Goal: Transaction & Acquisition: Subscribe to service/newsletter

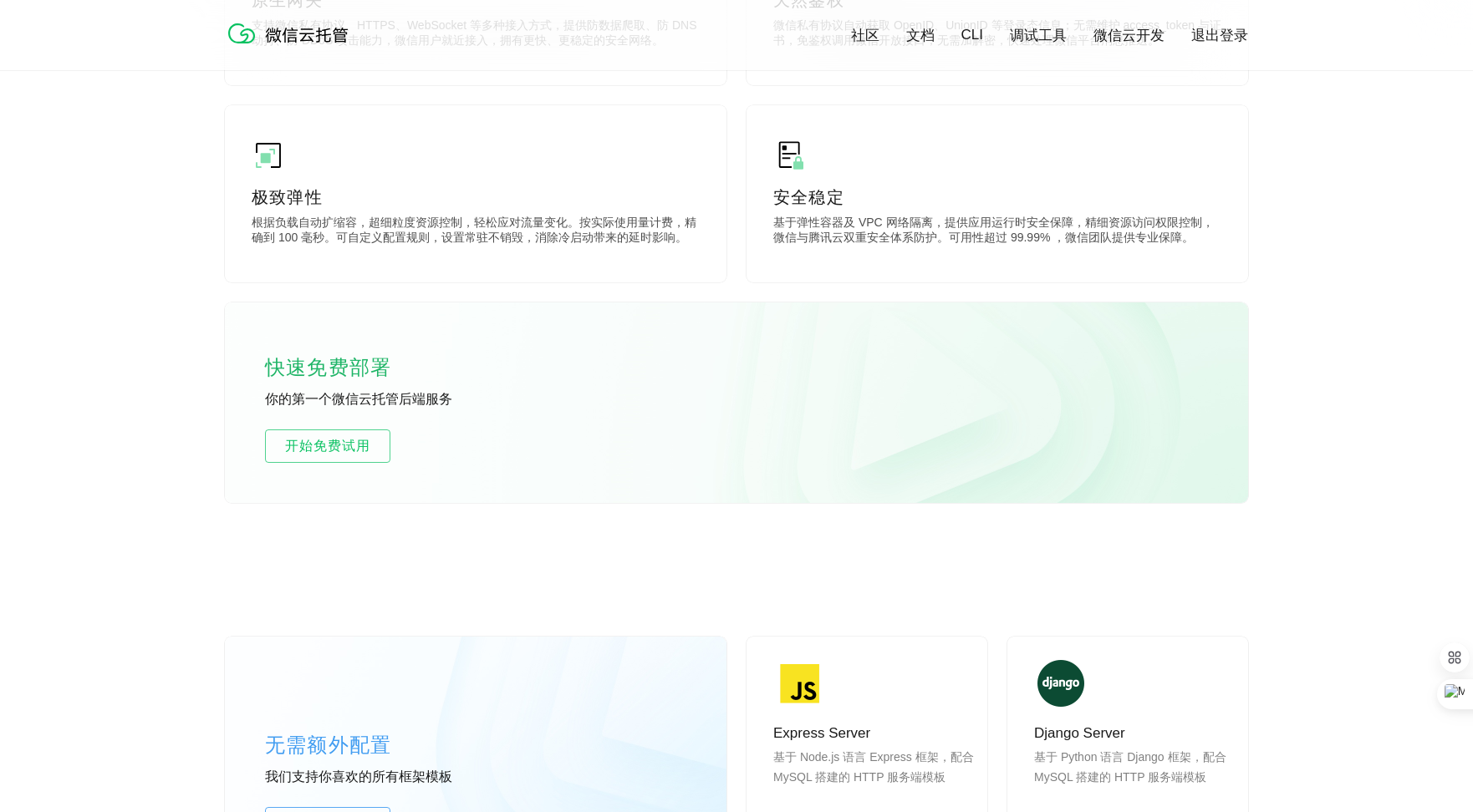
scroll to position [823, 0]
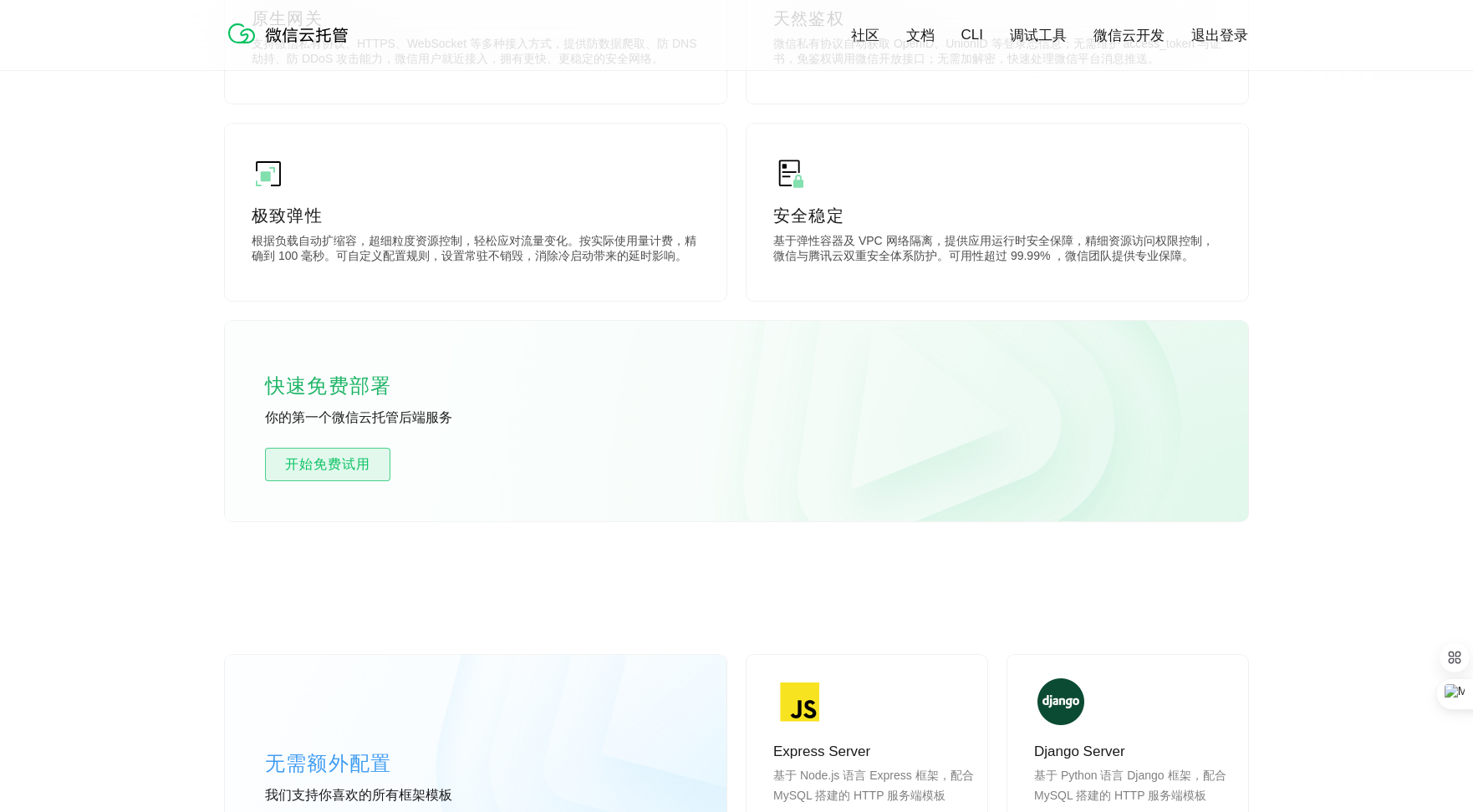
click at [359, 471] on span "开始免费试用" at bounding box center [328, 464] width 124 height 20
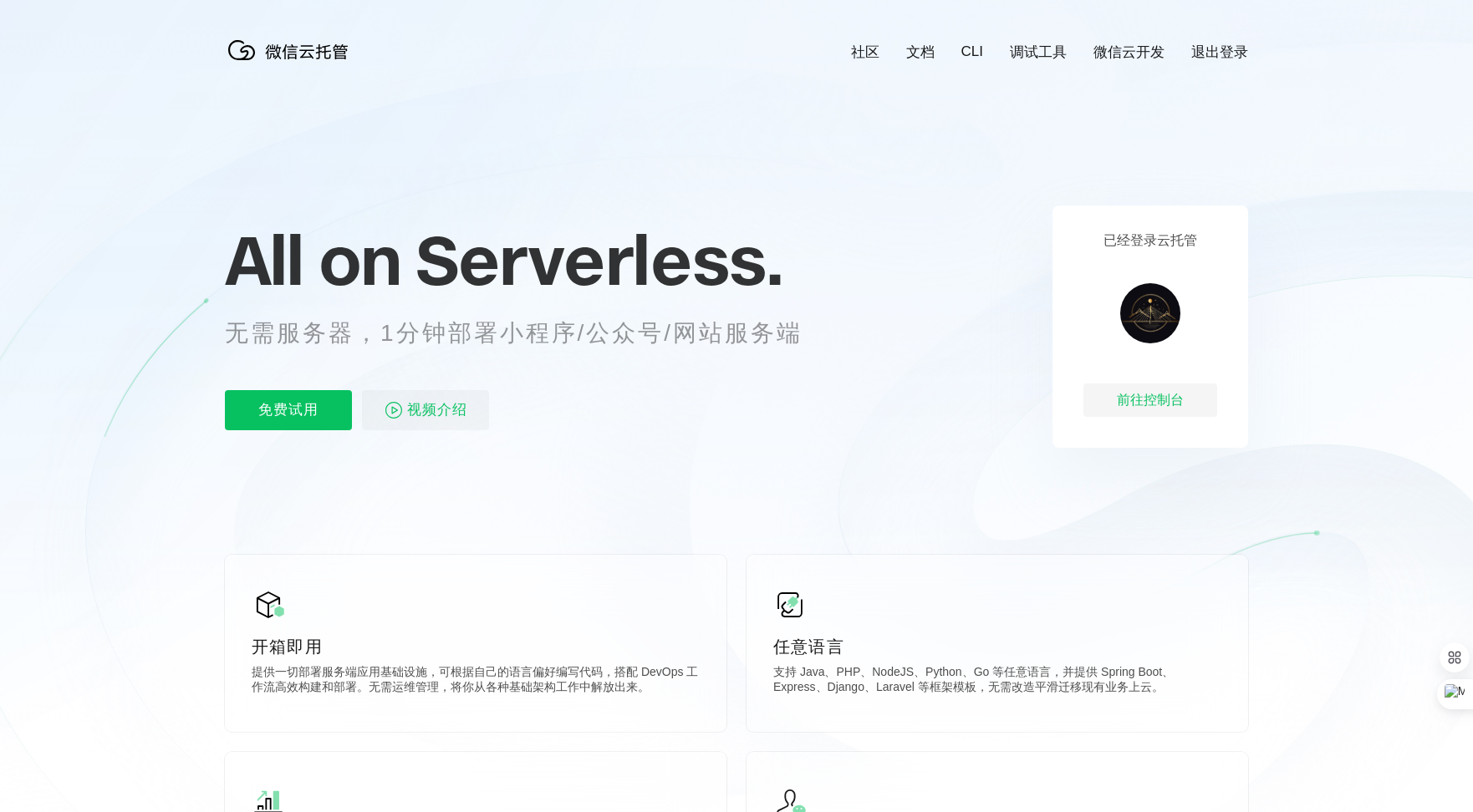
click at [306, 435] on div "All on Serverless. 无需服务器，1分钟部署小程序/公众号/网站服务端 免费试用 视频介绍" at bounding box center [534, 327] width 619 height 242
click at [868, 53] on link "社区" at bounding box center [865, 53] width 28 height 19
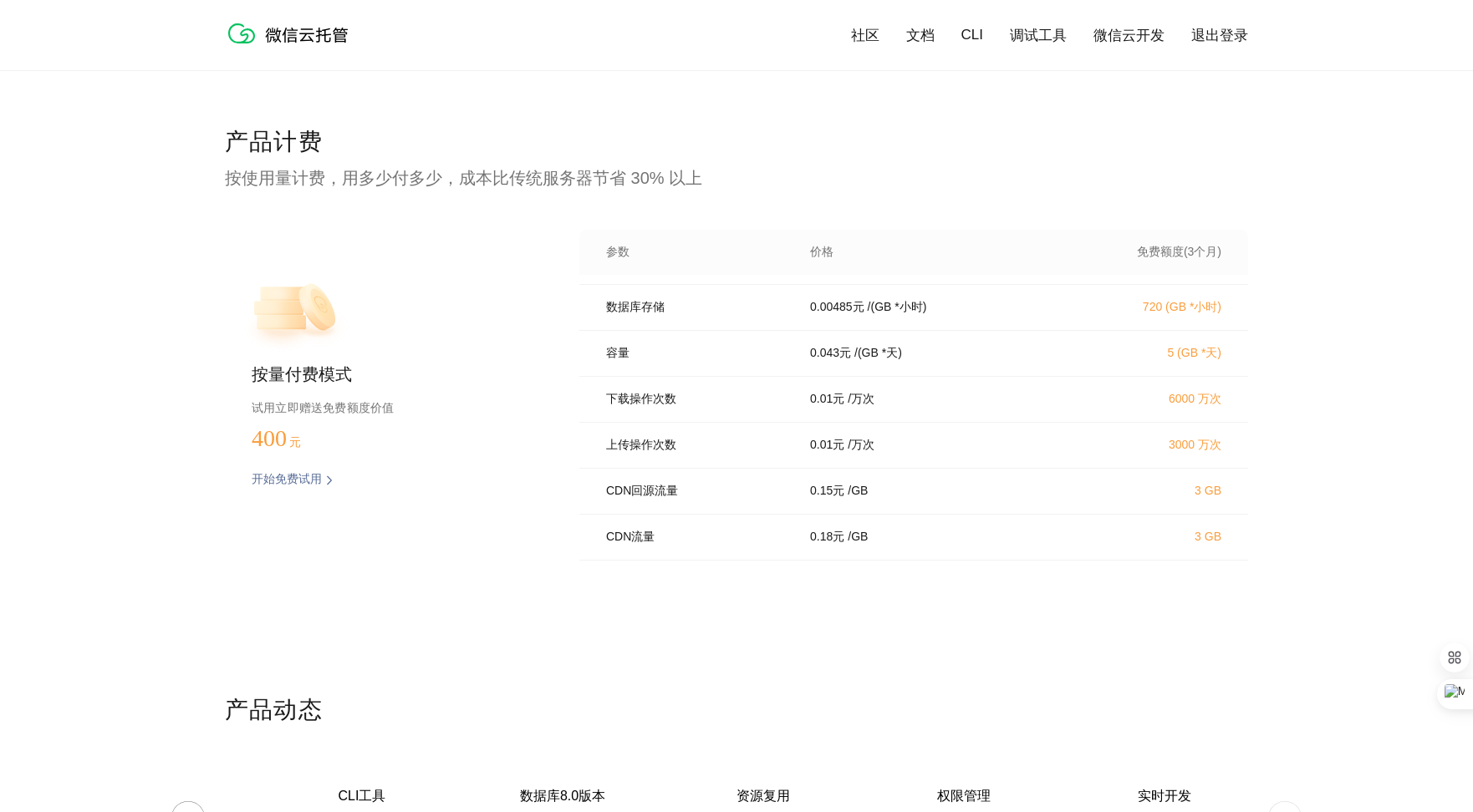
scroll to position [229, 0]
